Goal: Task Accomplishment & Management: Manage account settings

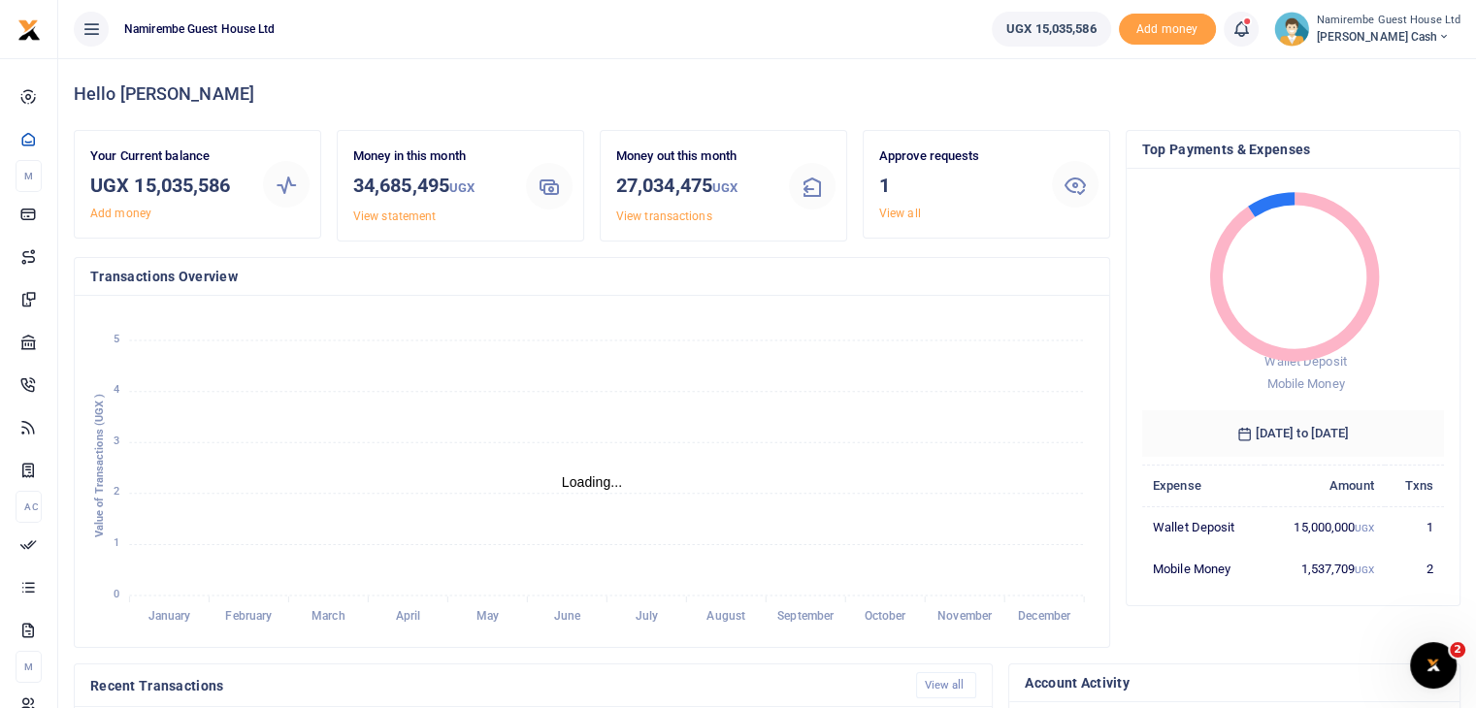
scroll to position [16, 16]
click at [1437, 33] on icon at bounding box center [1443, 37] width 12 height 14
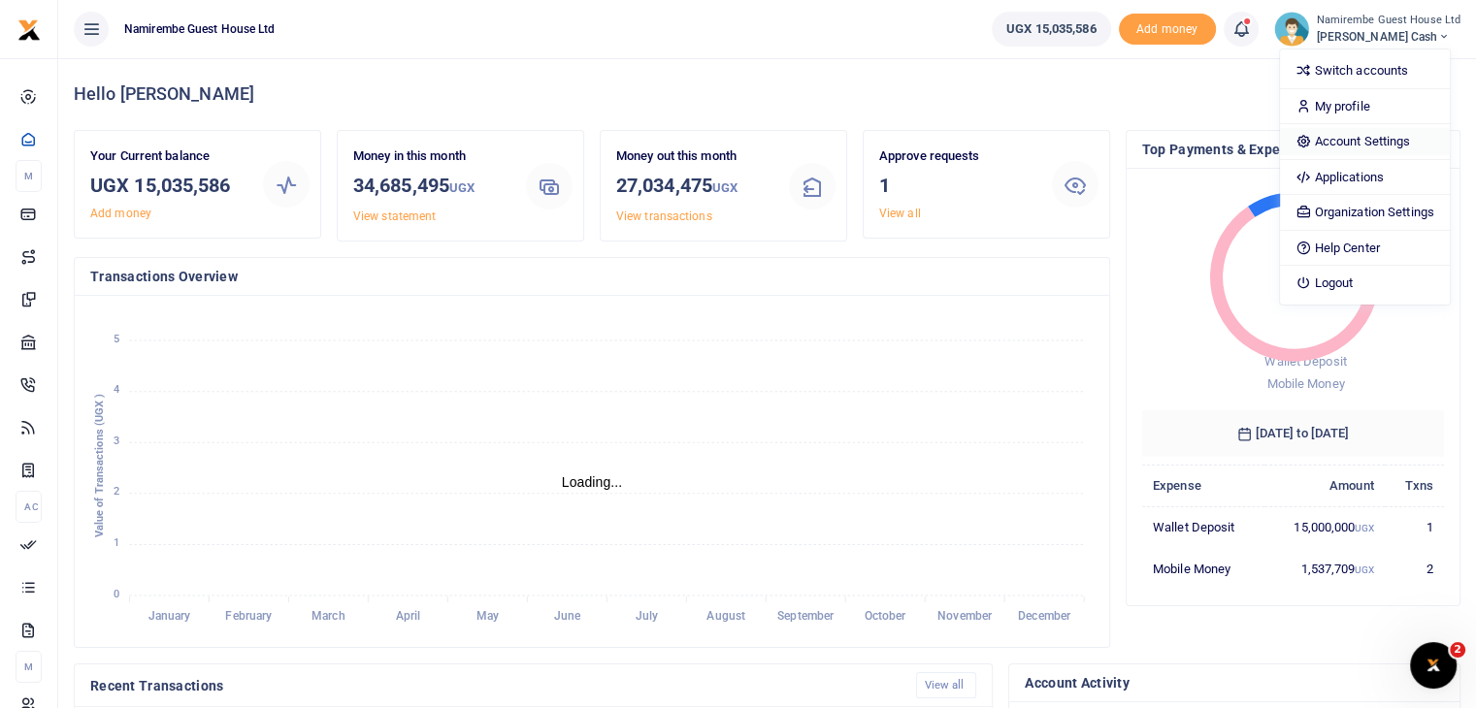
click at [1370, 139] on link "Account Settings" at bounding box center [1365, 141] width 170 height 27
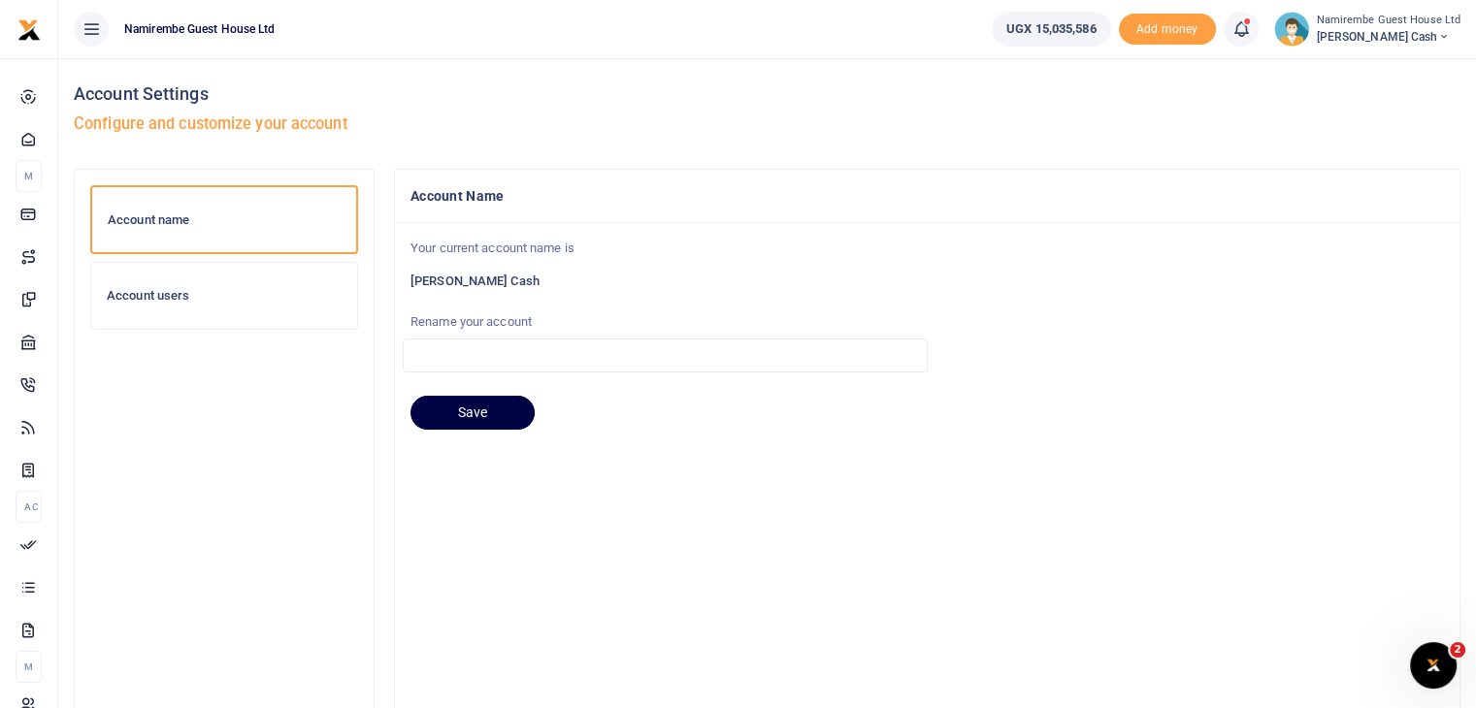
click at [151, 293] on h6 "Account users" at bounding box center [224, 296] width 235 height 16
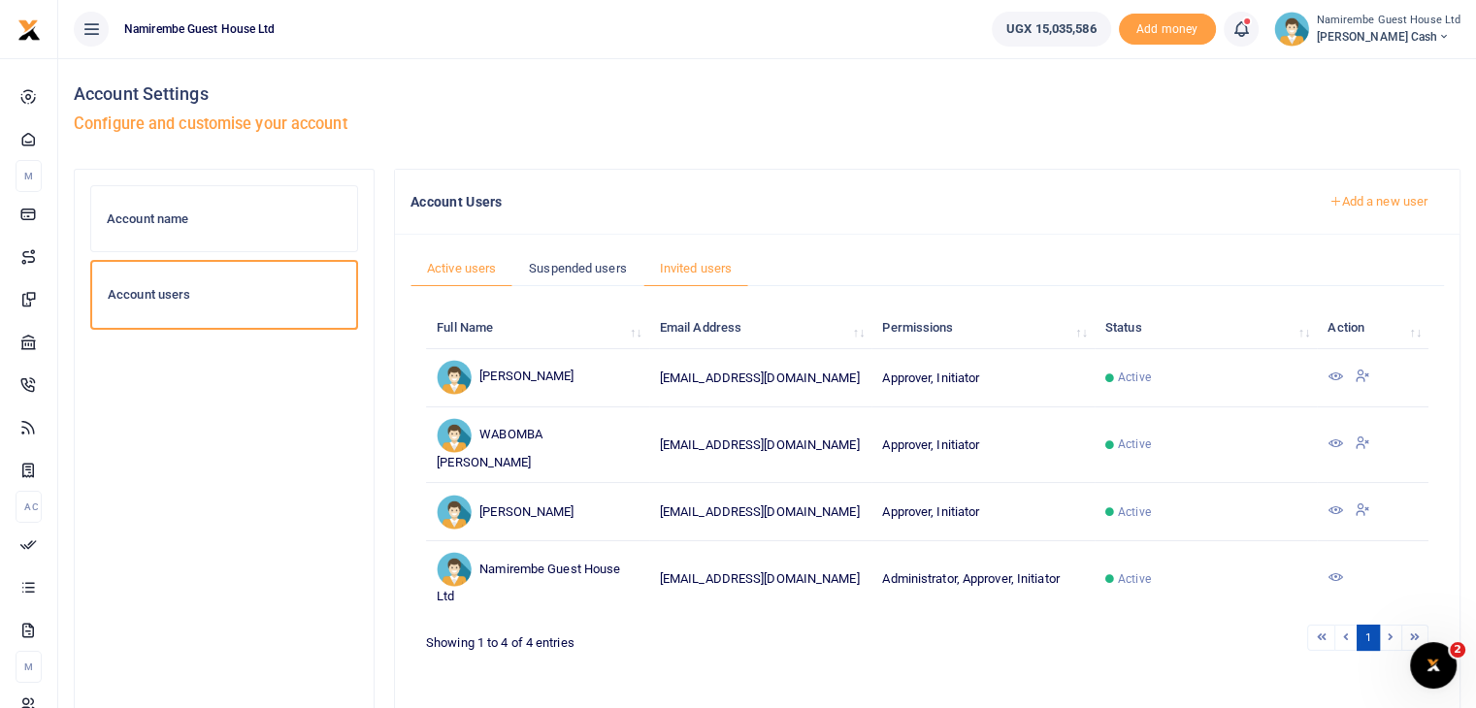
click at [698, 270] on link "Invited users" at bounding box center [695, 268] width 105 height 37
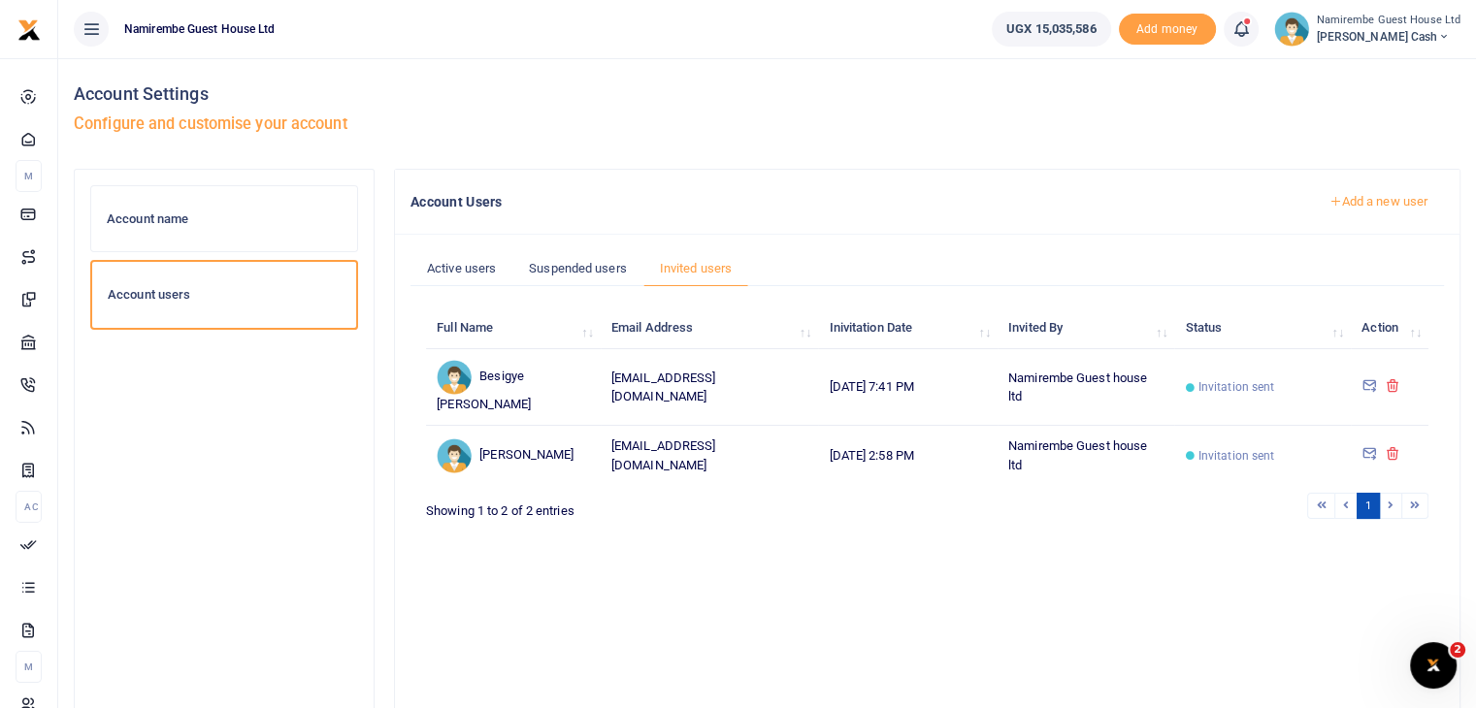
click at [1366, 376] on icon at bounding box center [1369, 384] width 16 height 17
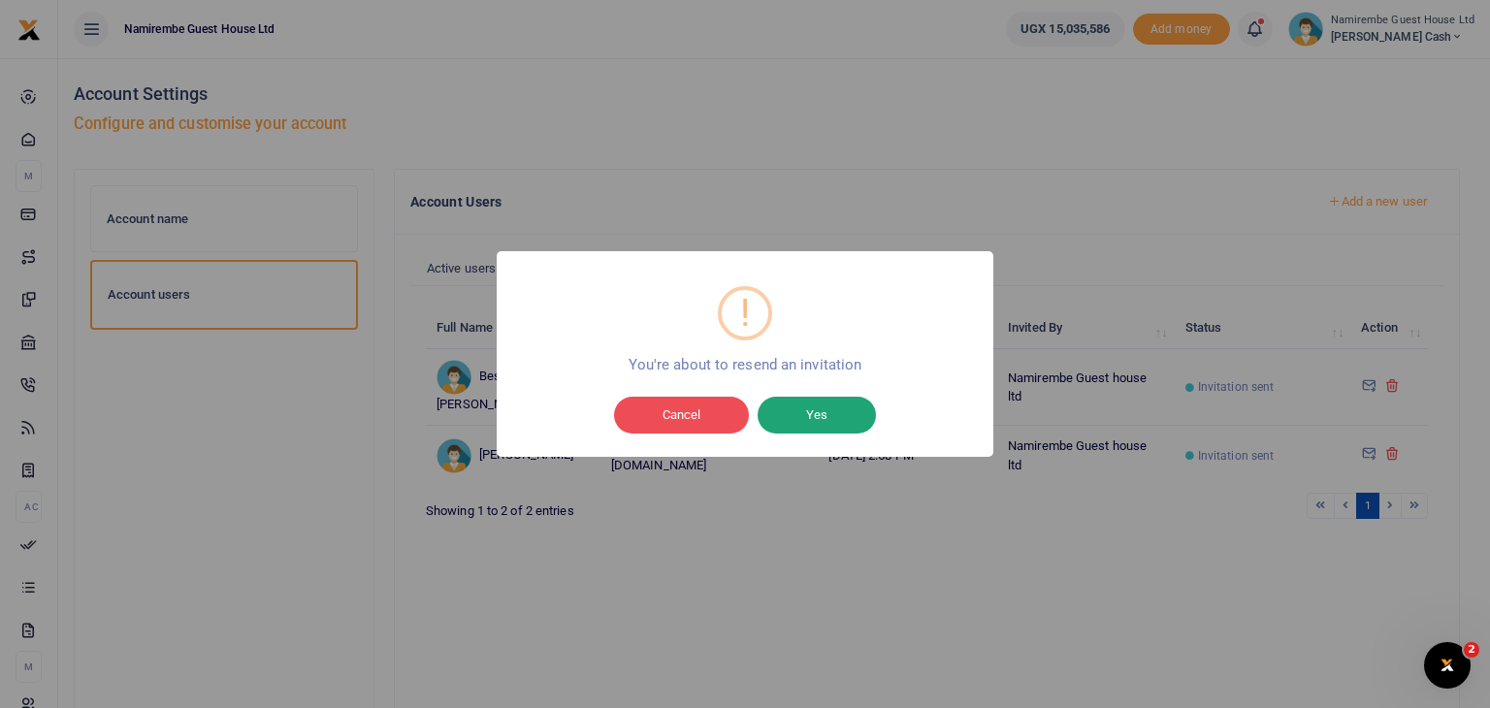
click at [814, 422] on button "Yes" at bounding box center [817, 415] width 118 height 37
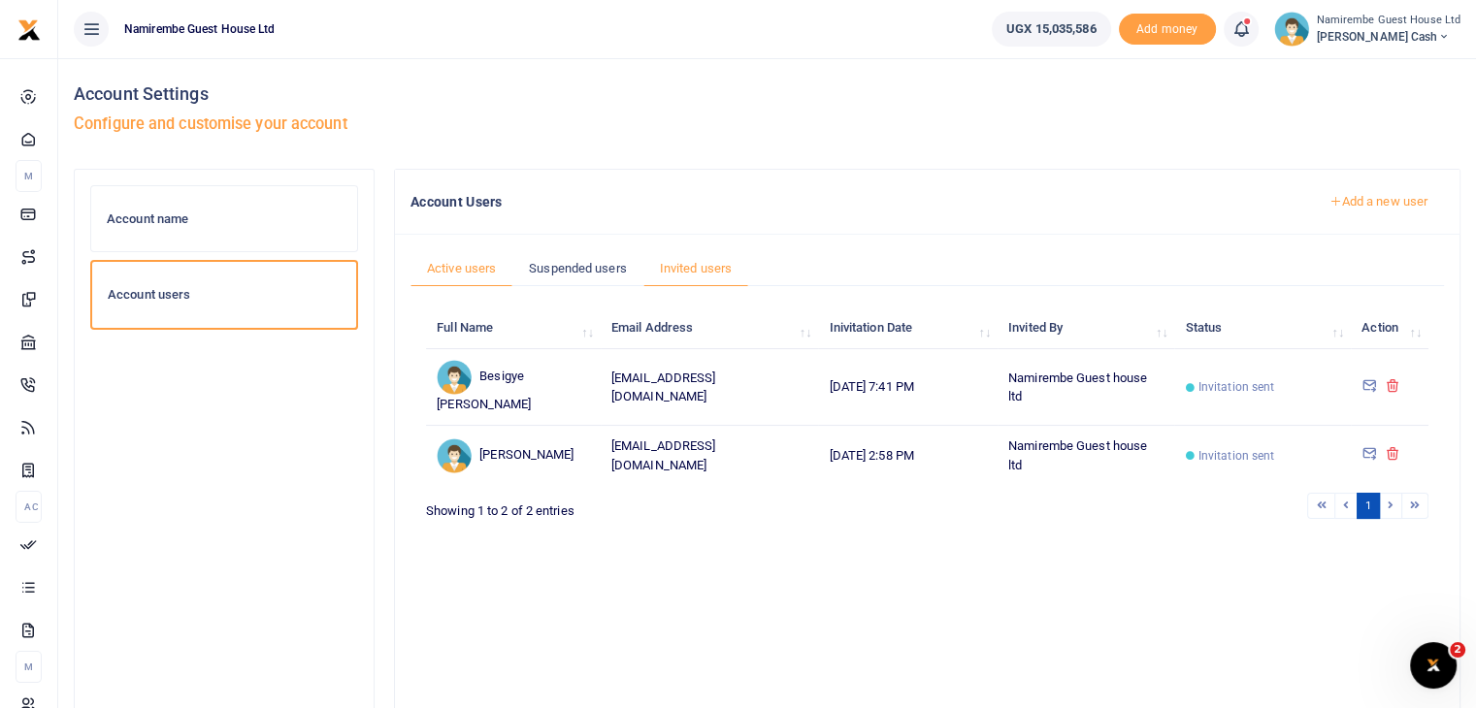
click at [472, 261] on link "Active users" at bounding box center [461, 268] width 102 height 37
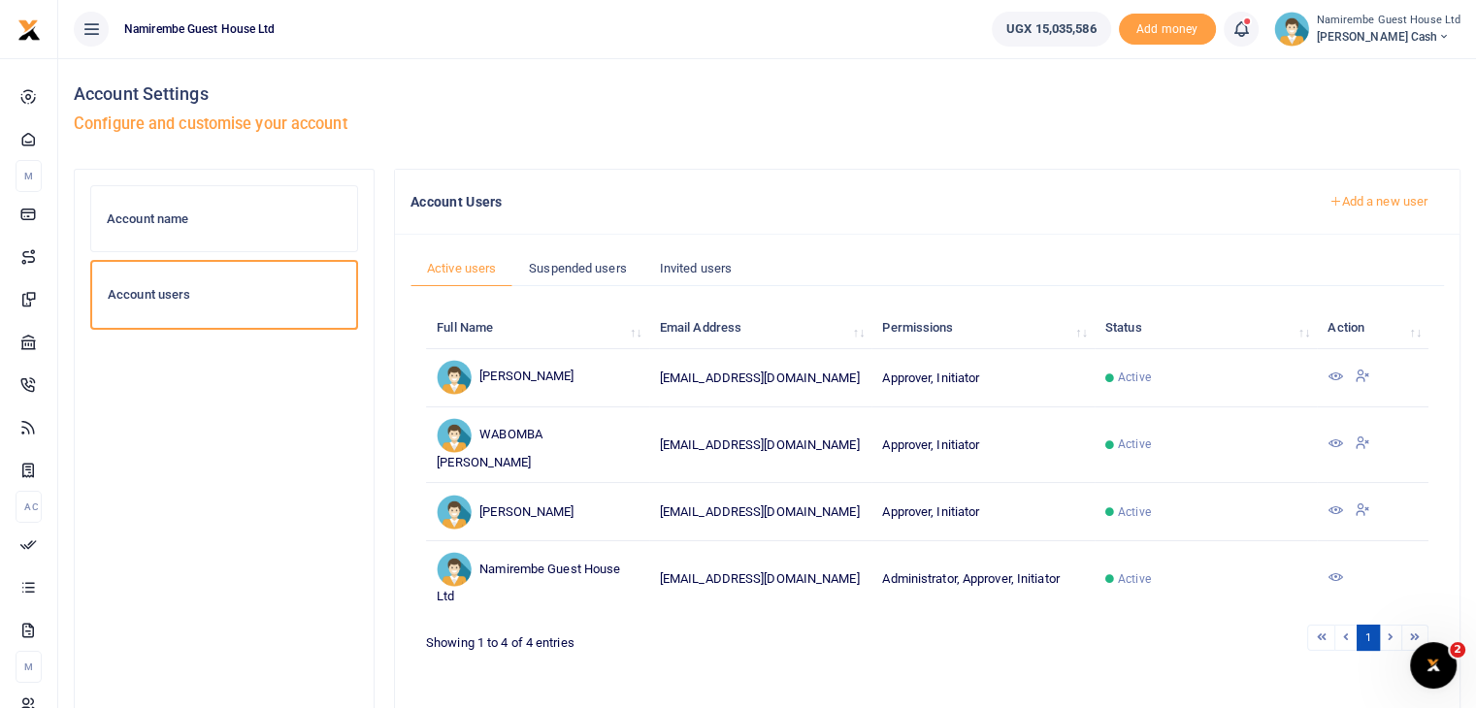
click at [1374, 196] on link "Add a new user" at bounding box center [1378, 201] width 132 height 33
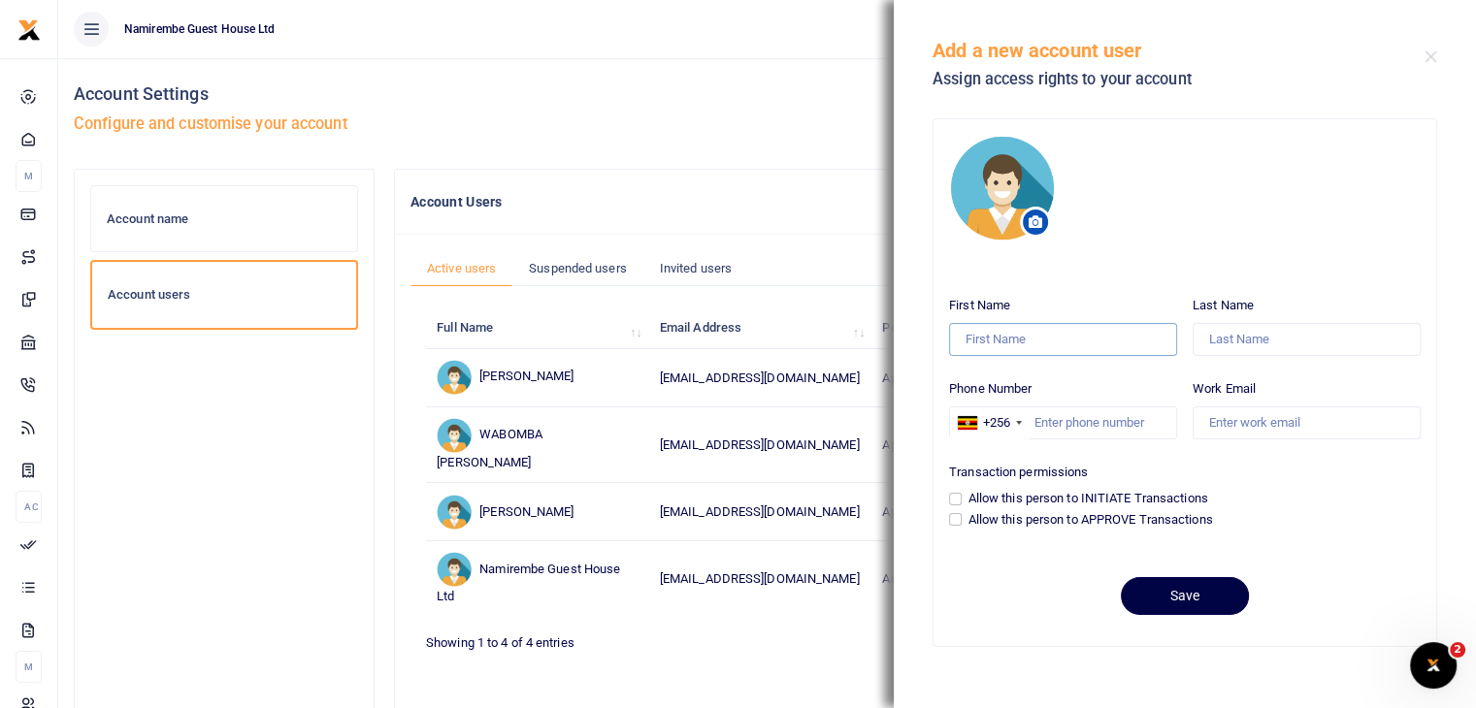
click at [1070, 335] on input "First Name" at bounding box center [1063, 339] width 228 height 33
type input "Besigye"
click at [1223, 343] on input "Last Name" at bounding box center [1306, 339] width 228 height 33
type input "Nelson"
click at [1077, 420] on input "Phone Number" at bounding box center [1063, 423] width 228 height 33
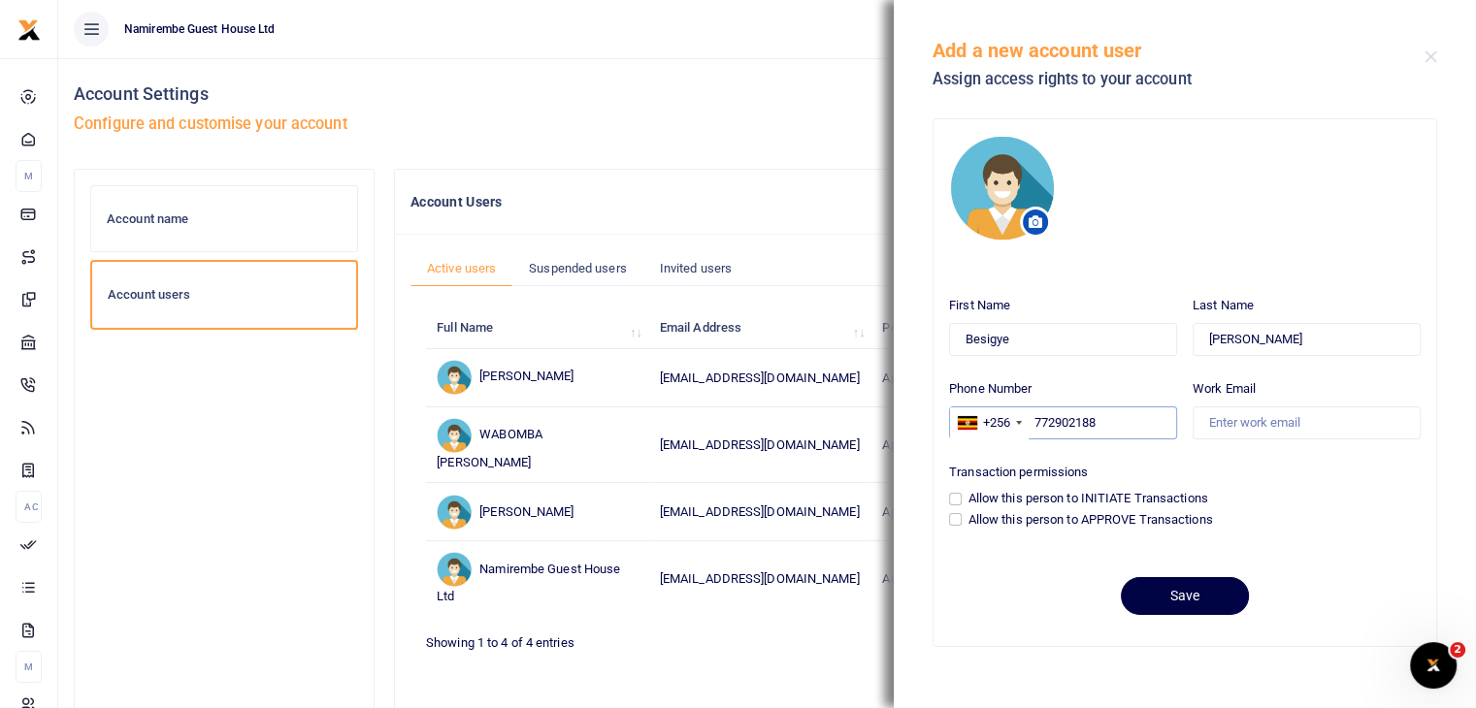
type input "772902188"
click at [1230, 426] on input "Work Email" at bounding box center [1306, 423] width 228 height 33
type input "[EMAIL_ADDRESS][DOMAIN_NAME]"
click at [957, 517] on input "Allow this person to APPROVE Transactions" at bounding box center [955, 519] width 13 height 13
checkbox input "true"
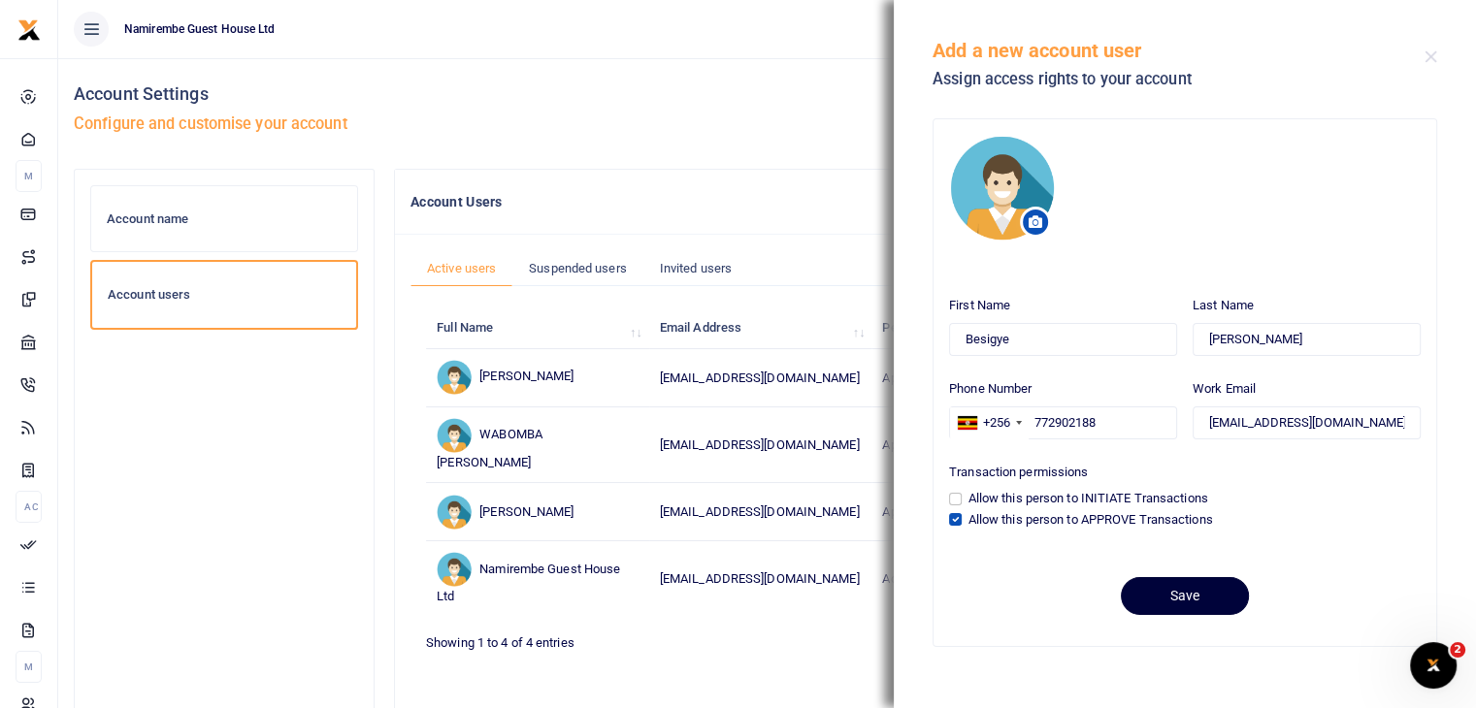
click at [1175, 597] on button "Save" at bounding box center [1185, 596] width 128 height 38
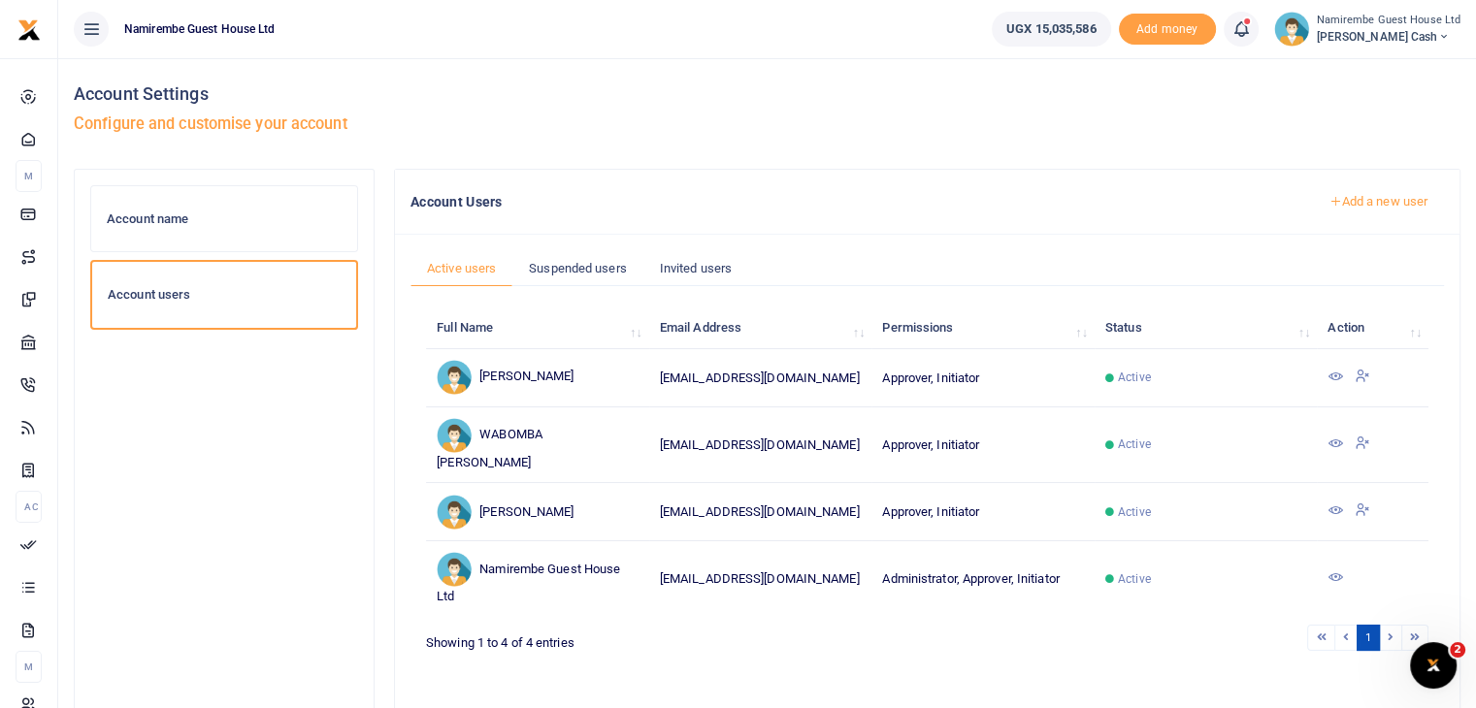
click at [1360, 29] on span "[PERSON_NAME] Cash" at bounding box center [1389, 36] width 145 height 17
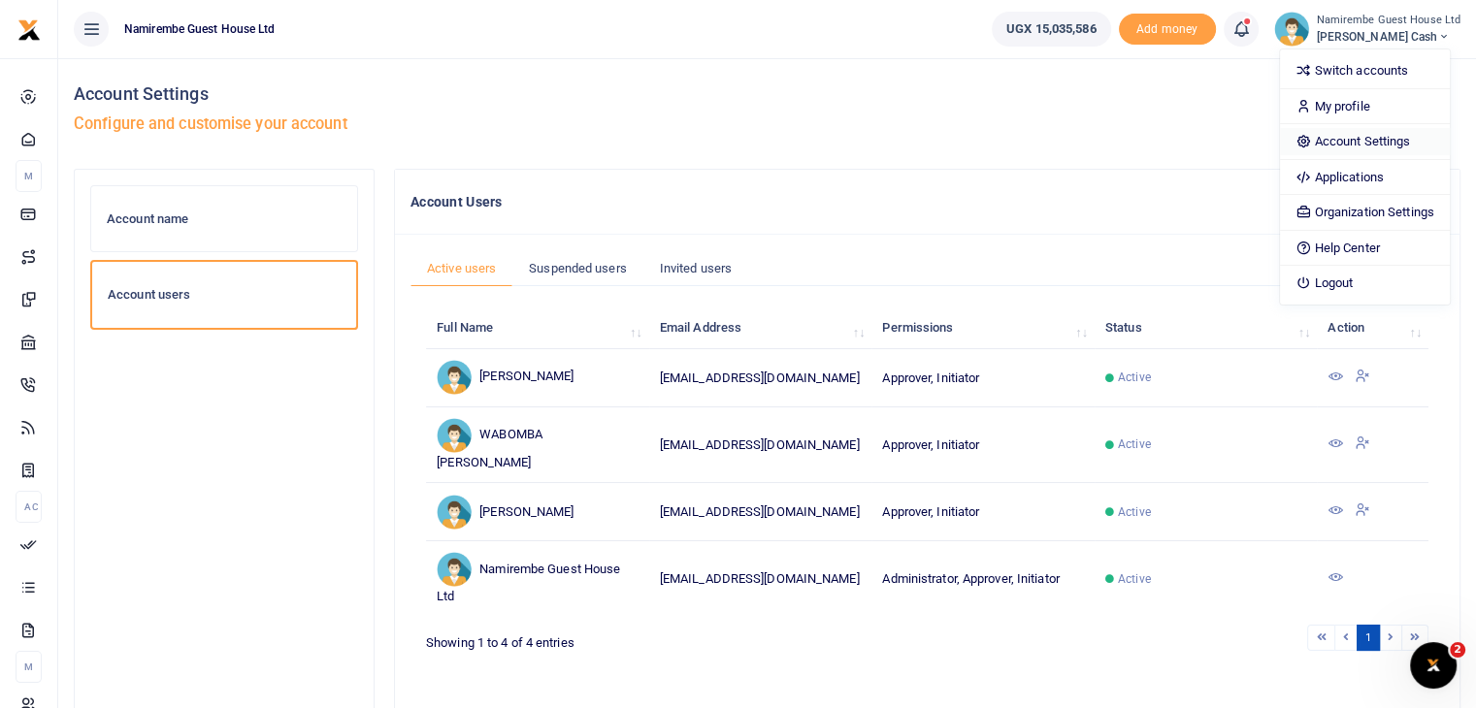
click at [1354, 140] on link "Account Settings" at bounding box center [1365, 141] width 170 height 27
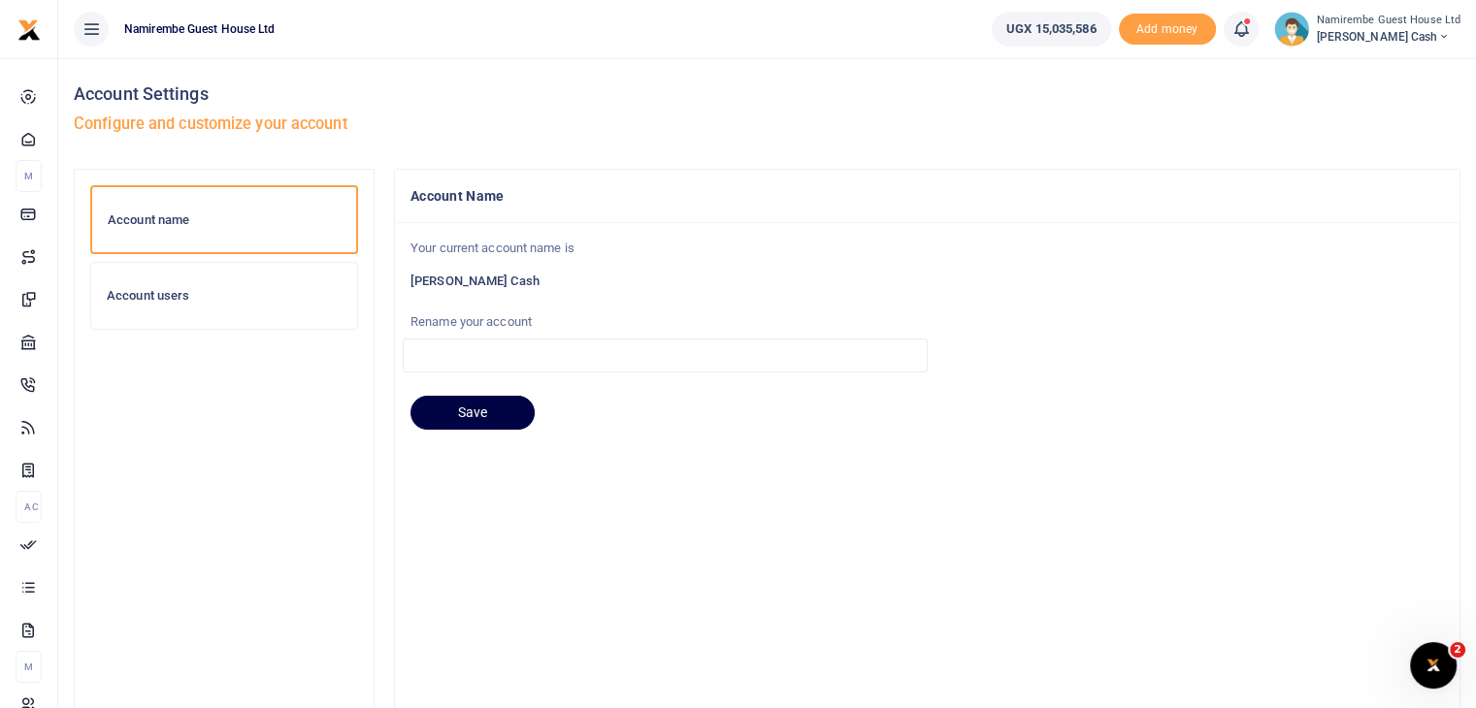
click at [168, 300] on h6 "Account users" at bounding box center [224, 296] width 235 height 16
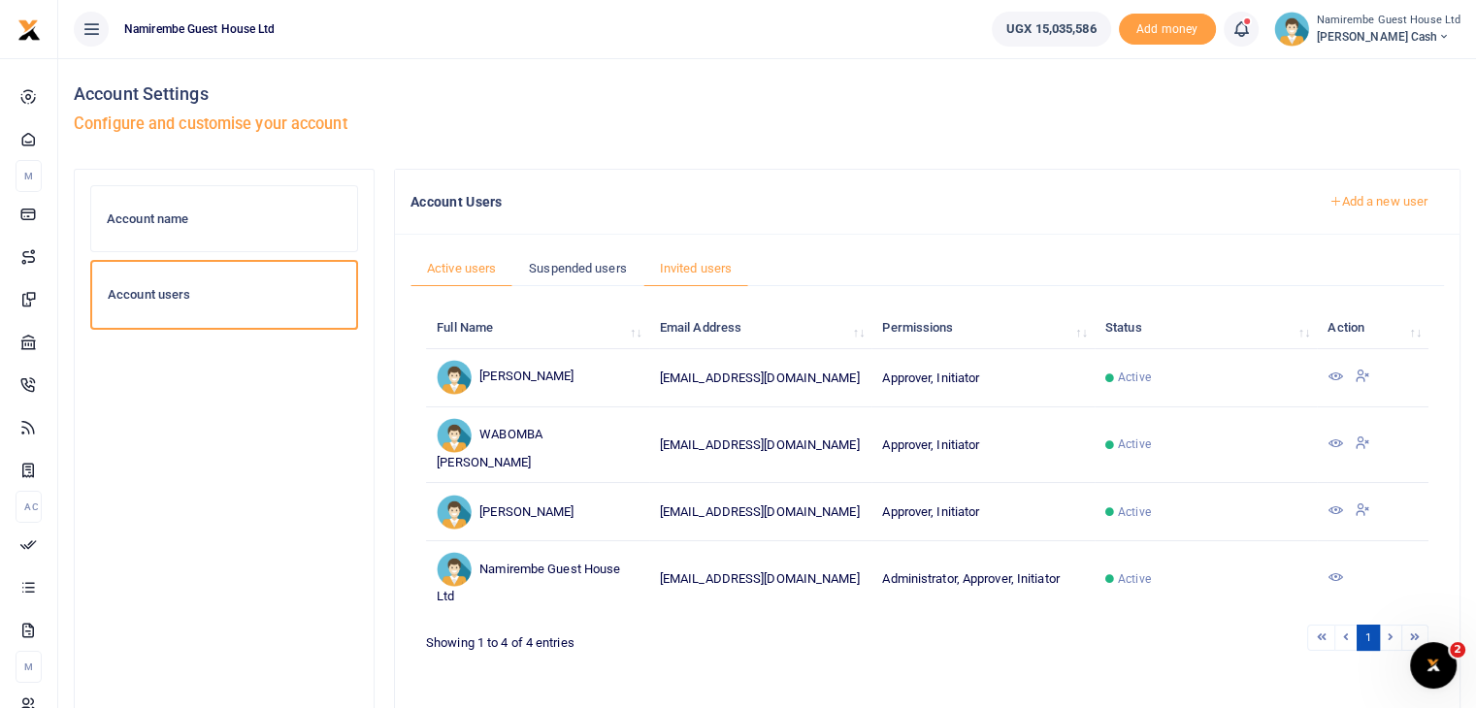
click at [684, 261] on link "Invited users" at bounding box center [695, 268] width 105 height 37
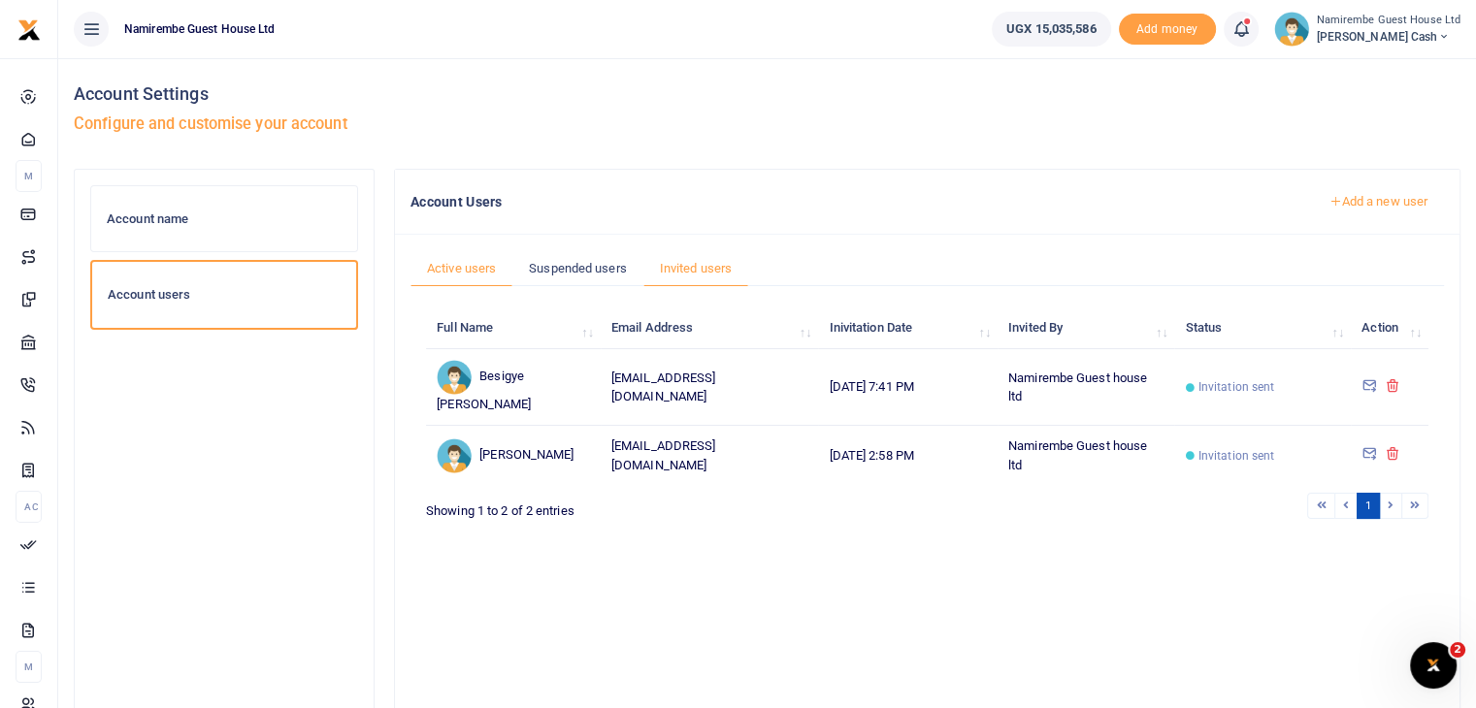
click at [464, 272] on link "Active users" at bounding box center [461, 268] width 102 height 37
